Goal: Download file/media

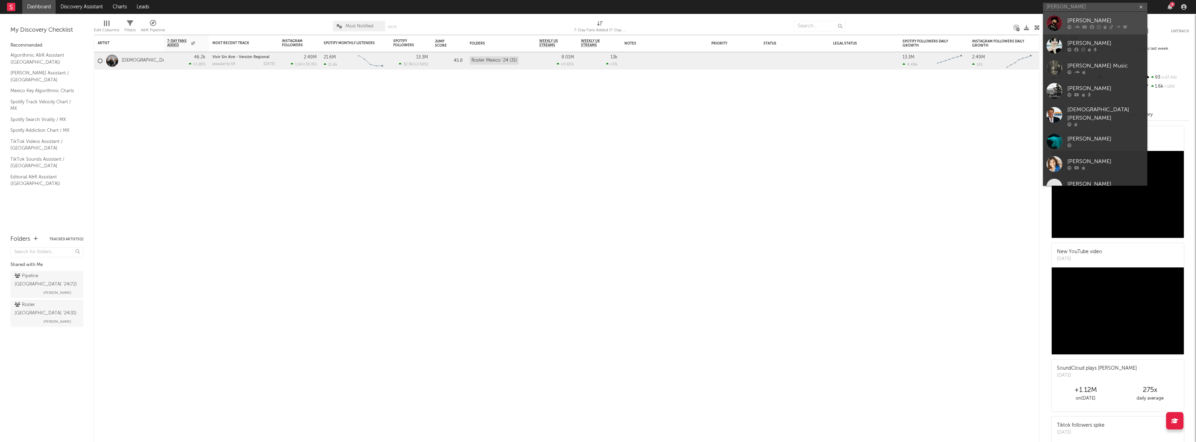
type input "[PERSON_NAME]"
click at [1071, 16] on link "[PERSON_NAME]" at bounding box center [1095, 23] width 104 height 23
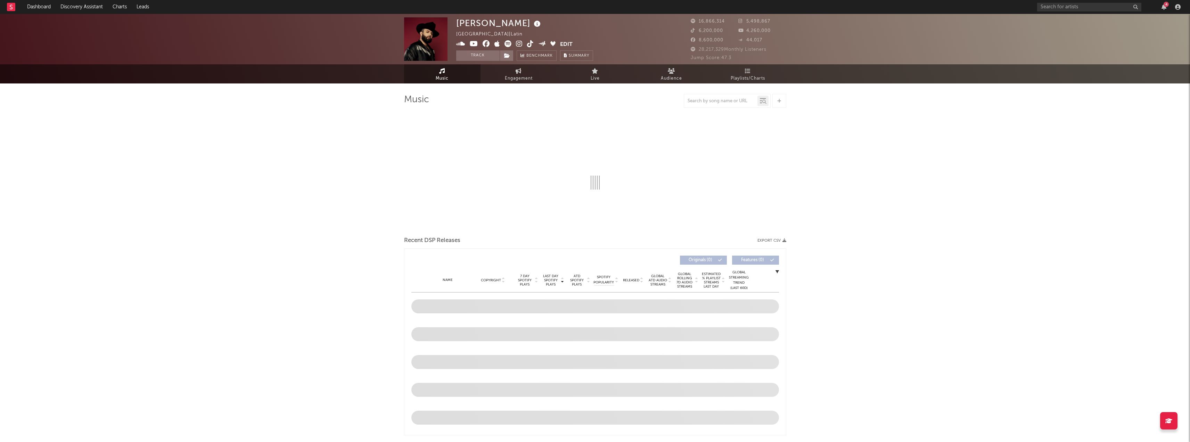
select select "6m"
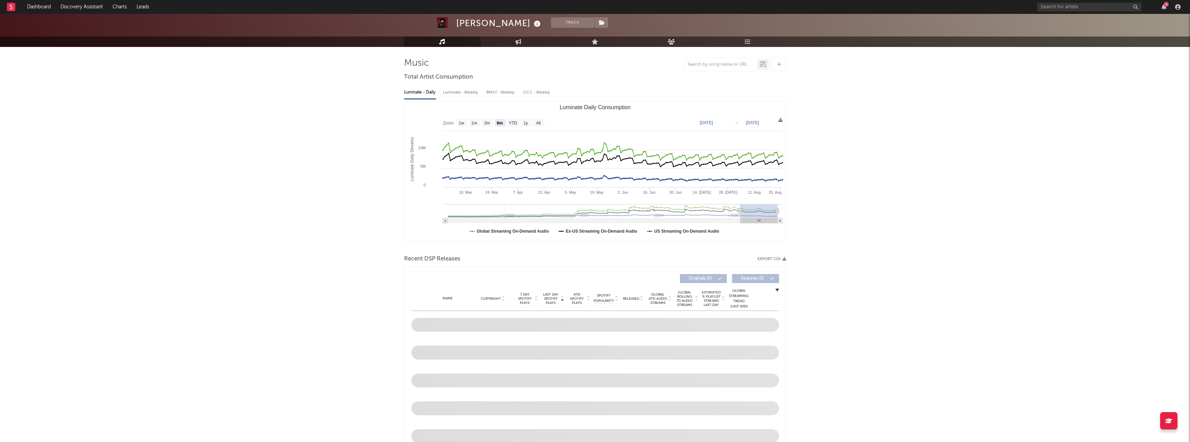
scroll to position [38, 0]
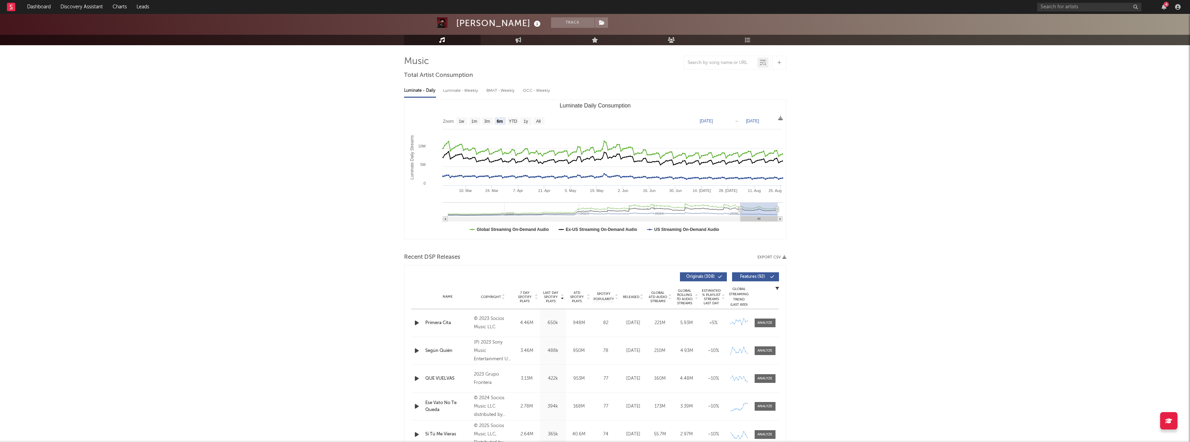
click at [783, 258] on icon "button" at bounding box center [785, 257] width 4 height 4
